Goal: Navigation & Orientation: Find specific page/section

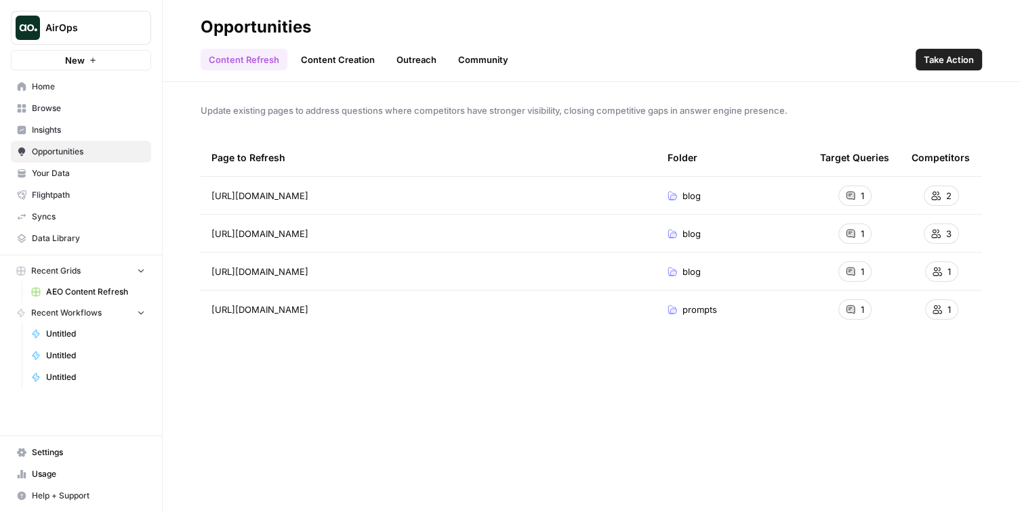
click at [68, 195] on span "Flightpath" at bounding box center [88, 195] width 113 height 12
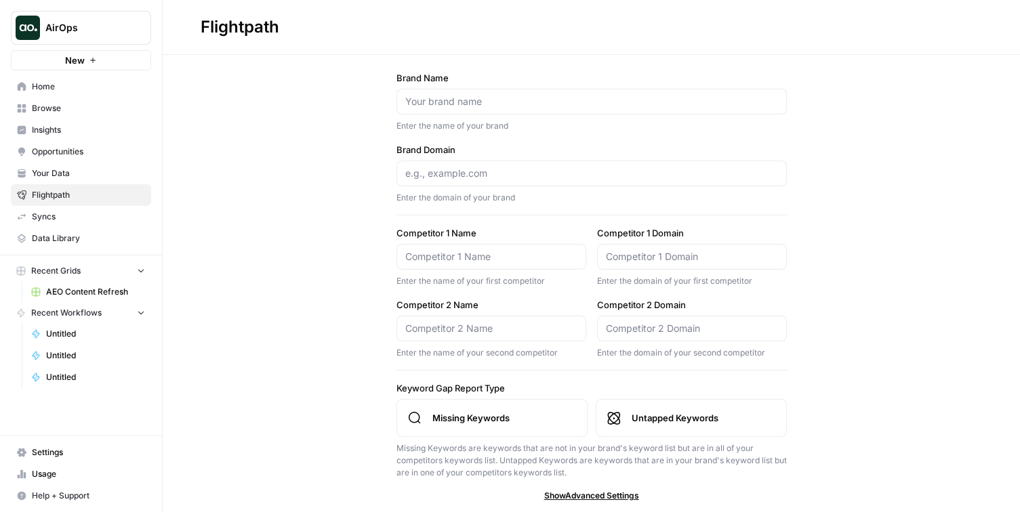
click at [95, 216] on span "Syncs" at bounding box center [88, 217] width 113 height 12
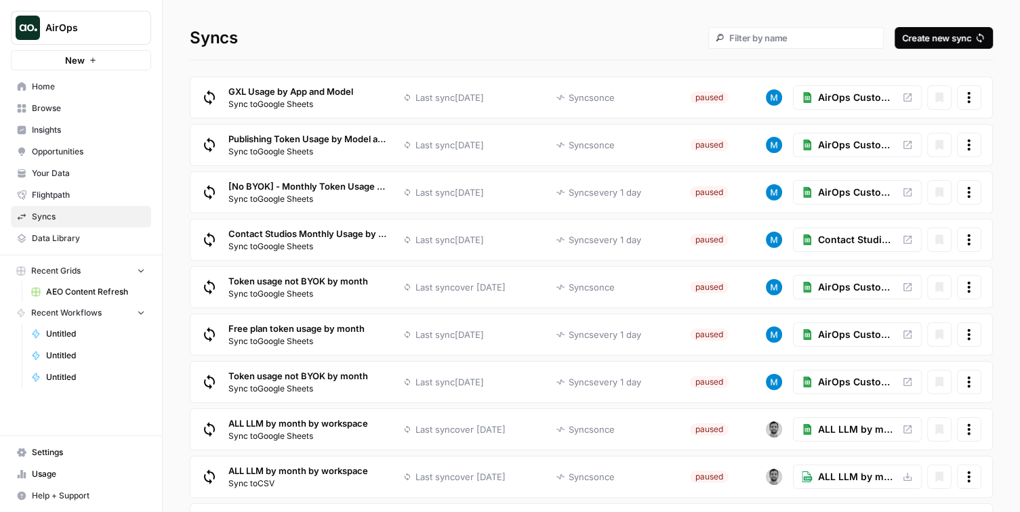
click at [142, 199] on span "Flightpath" at bounding box center [88, 195] width 113 height 12
